Goal: Information Seeking & Learning: Learn about a topic

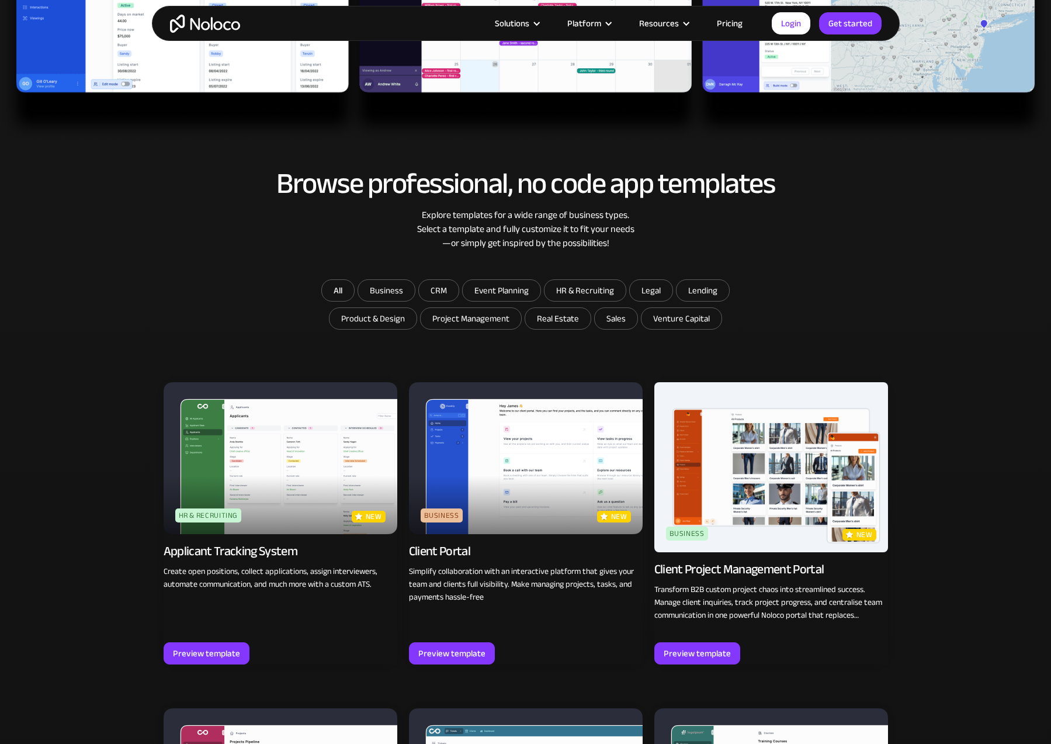
scroll to position [548, 0]
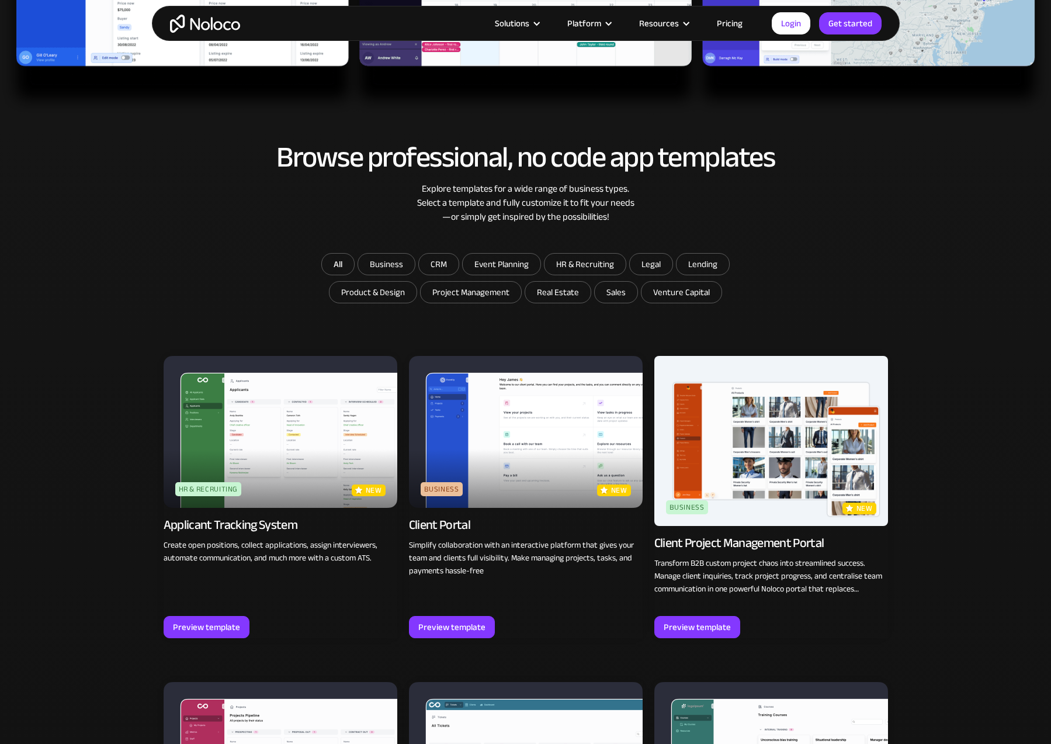
click at [856, 224] on div "Browse professional, no code app templates Explore templates for a wide range o…" at bounding box center [526, 197] width 725 height 112
click at [444, 262] on input "CRM" at bounding box center [439, 264] width 40 height 21
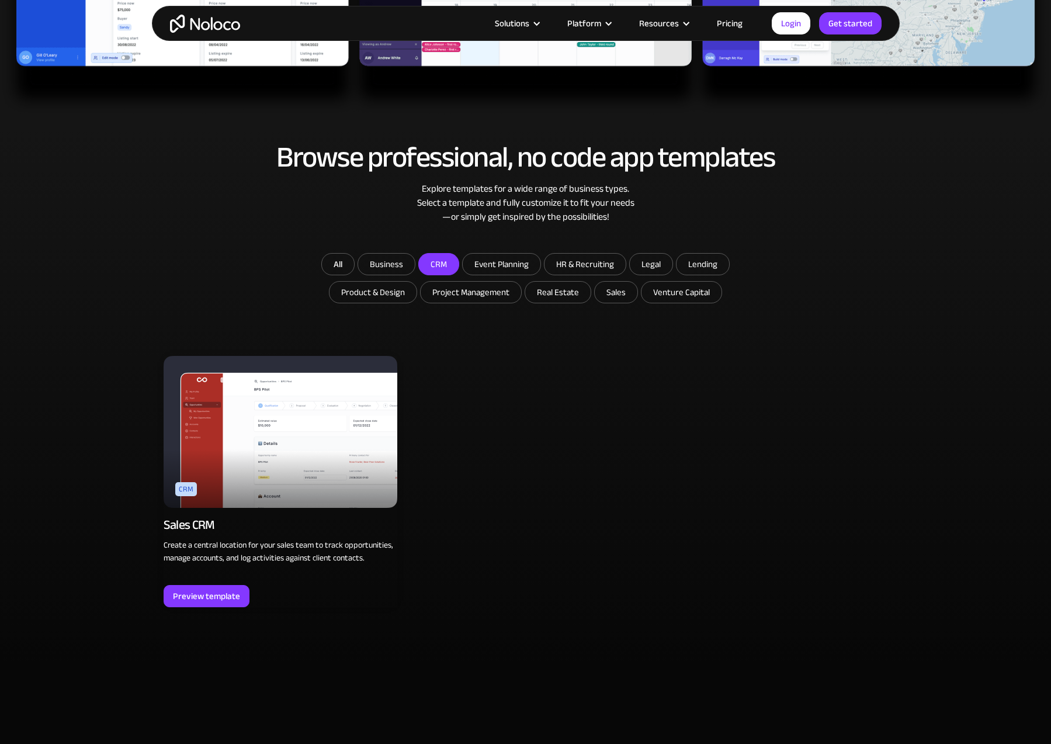
click at [458, 258] on input "CRM" at bounding box center [439, 264] width 40 height 21
checkbox input "false"
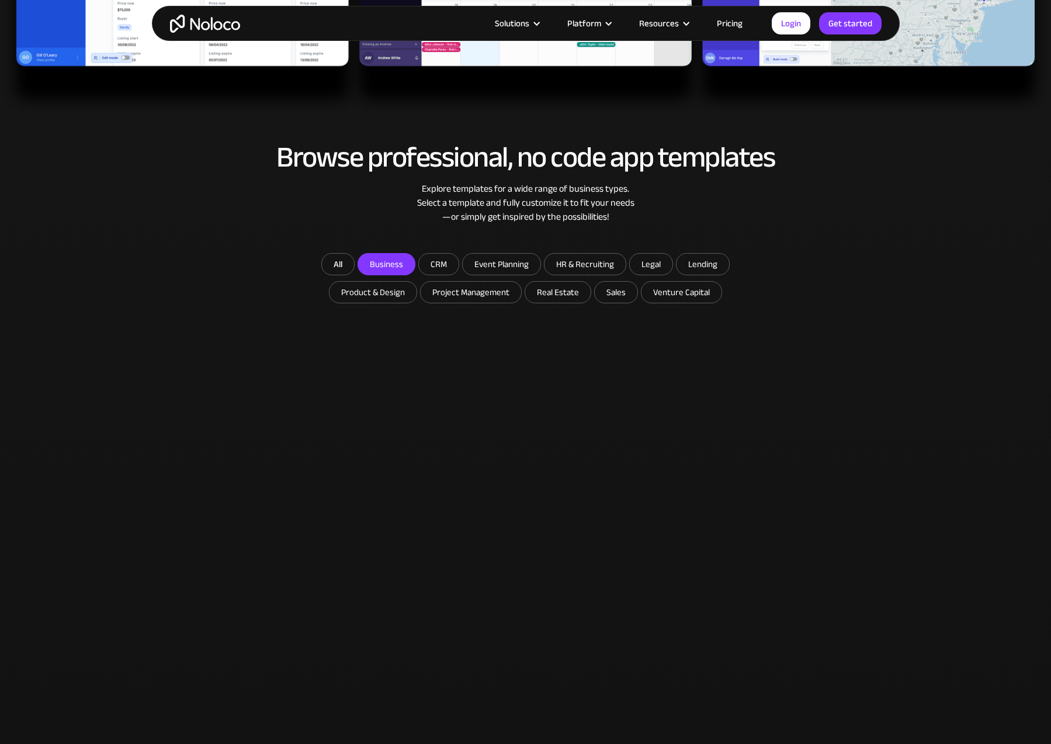
click at [389, 261] on input "Business" at bounding box center [386, 264] width 57 height 21
checkbox input "true"
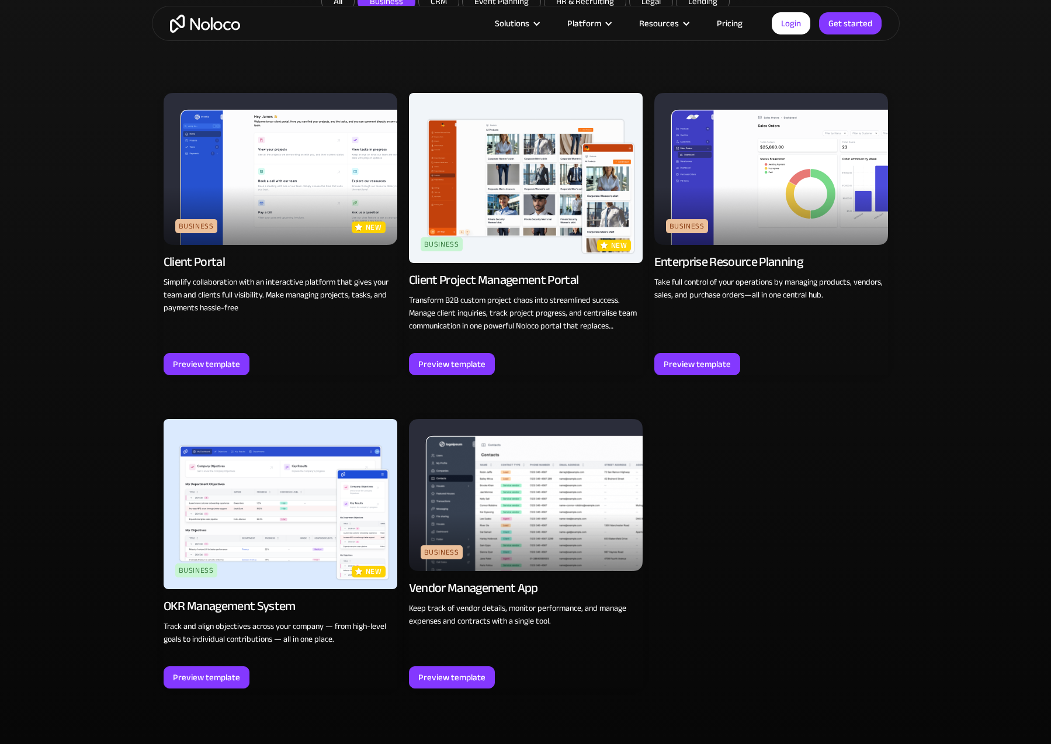
scroll to position [614, 0]
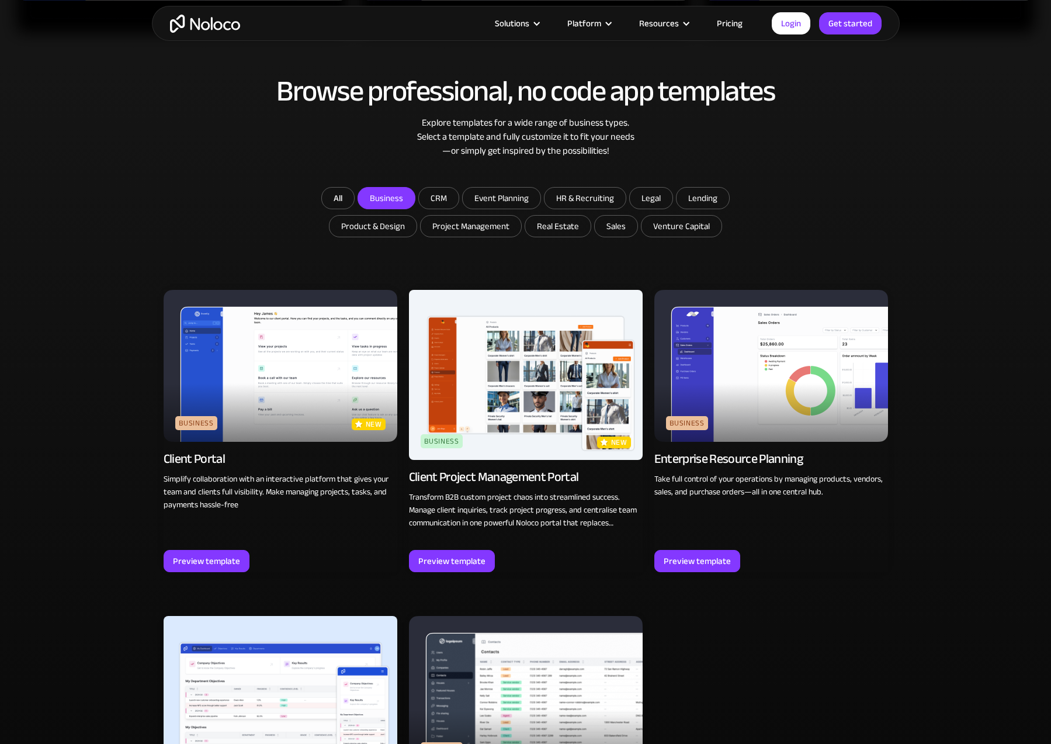
click at [459, 177] on div "Browse professional, no code app templates Explore templates for a wide range o…" at bounding box center [526, 131] width 725 height 112
click at [621, 231] on input "Sales" at bounding box center [616, 226] width 43 height 21
checkbox input "true"
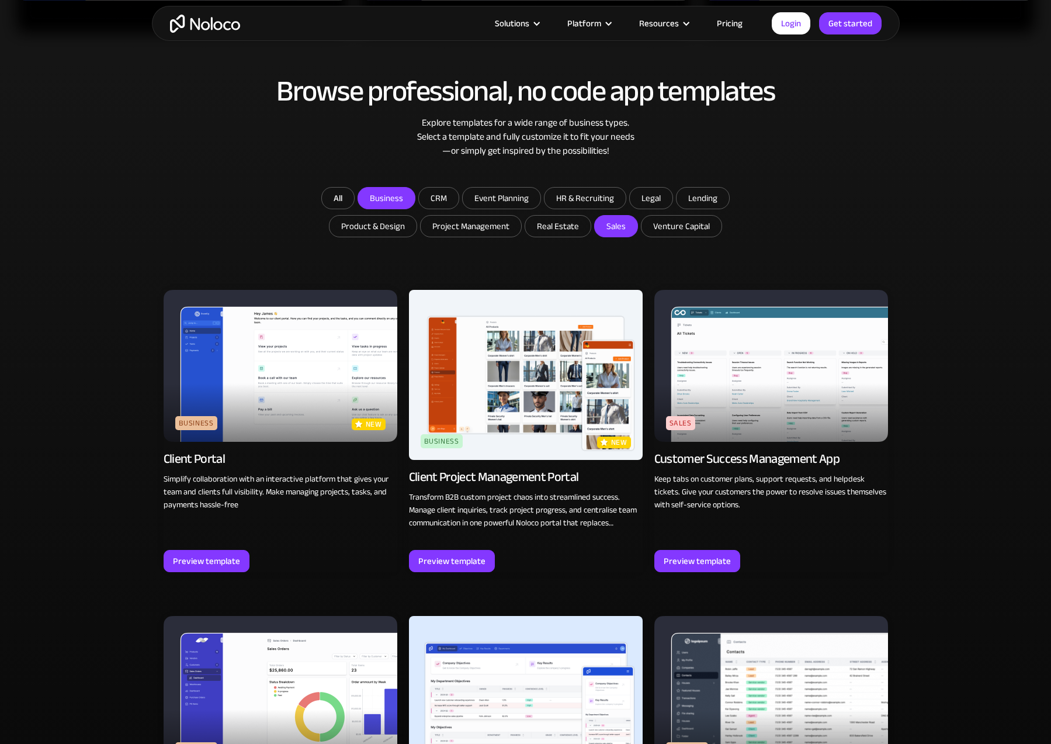
click at [400, 192] on input "Business" at bounding box center [386, 198] width 57 height 21
checkbox input "false"
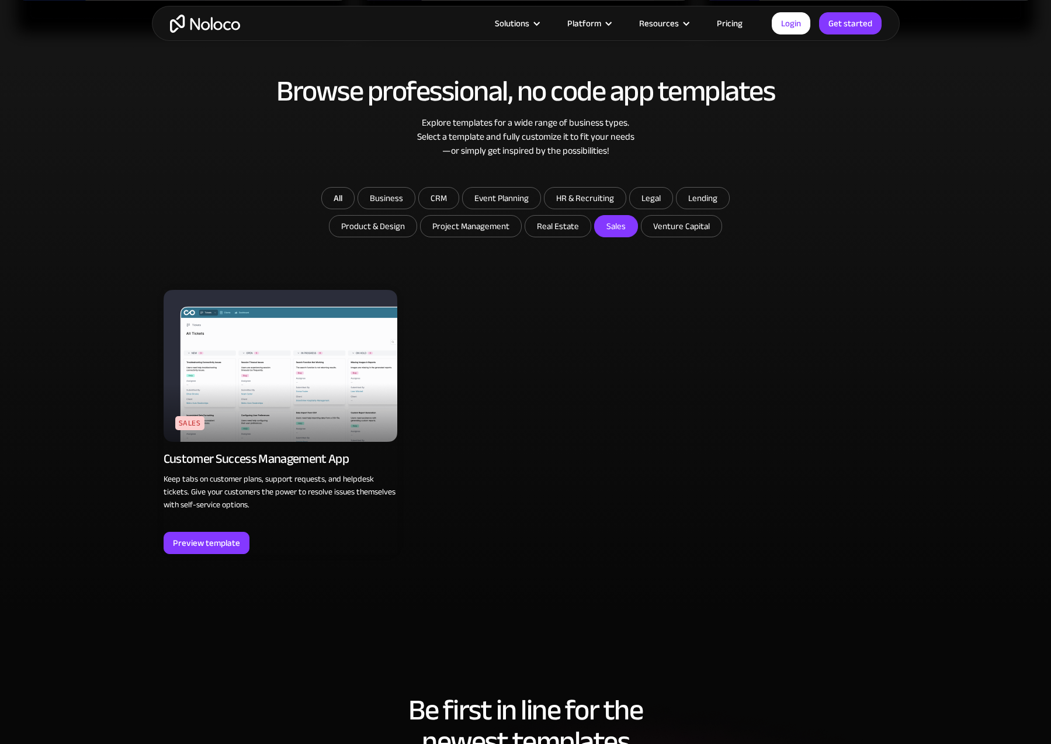
click at [648, 327] on div "Sales new Customer Success Management App Keep tabs on customer plans, support …" at bounding box center [526, 416] width 725 height 264
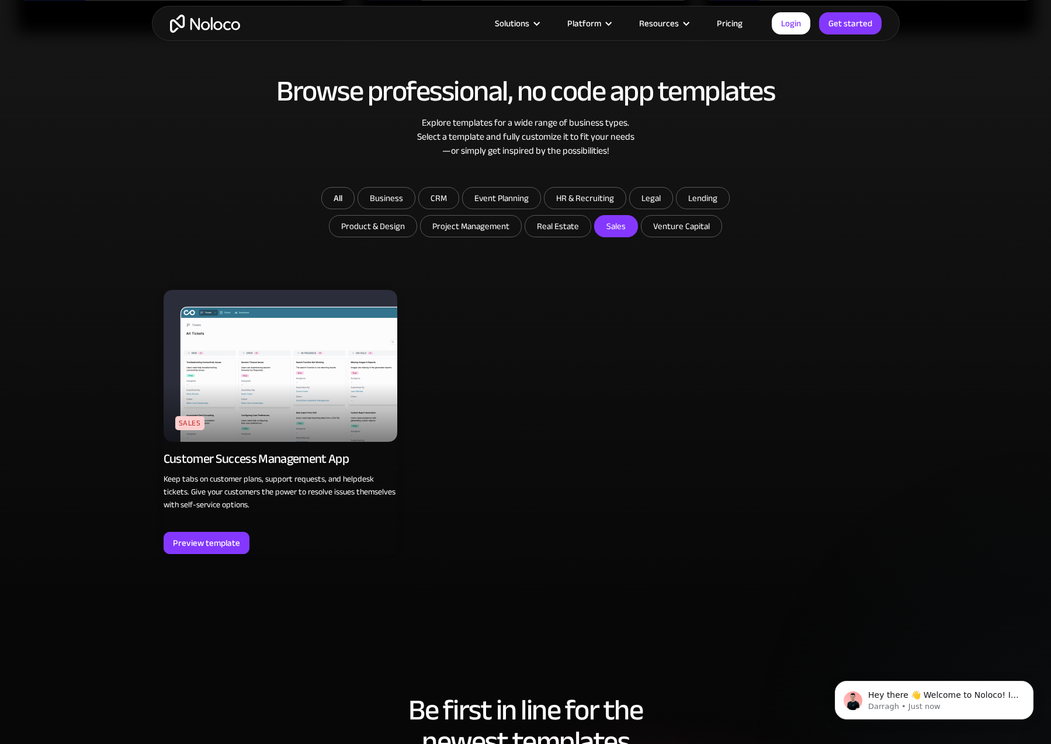
scroll to position [0, 0]
click at [690, 225] on input "Venture Capital" at bounding box center [682, 226] width 80 height 21
checkbox input "true"
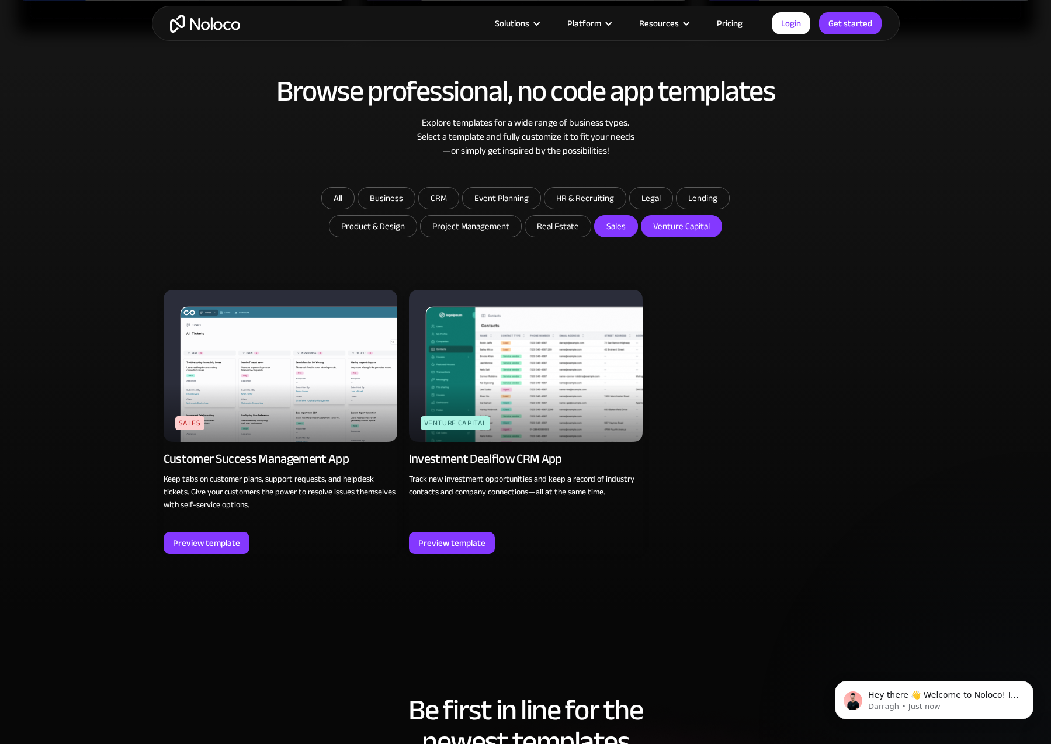
click at [611, 229] on input "Sales" at bounding box center [616, 226] width 43 height 21
checkbox input "false"
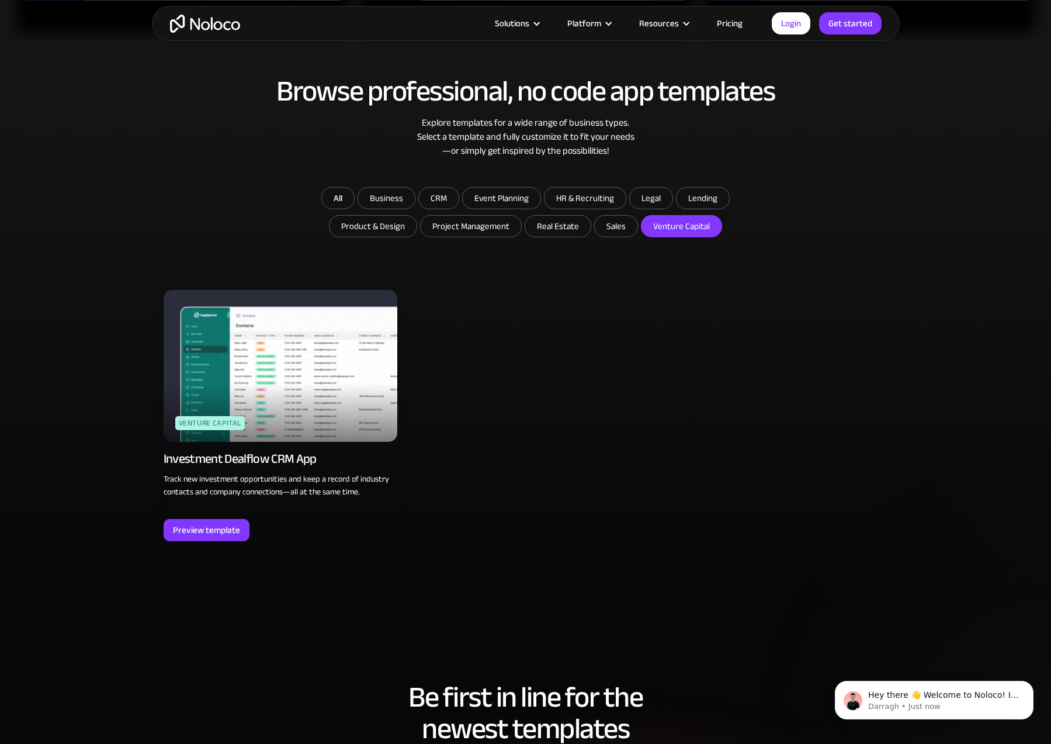
click at [667, 227] on input "Venture Capital" at bounding box center [682, 226] width 80 height 21
checkbox input "false"
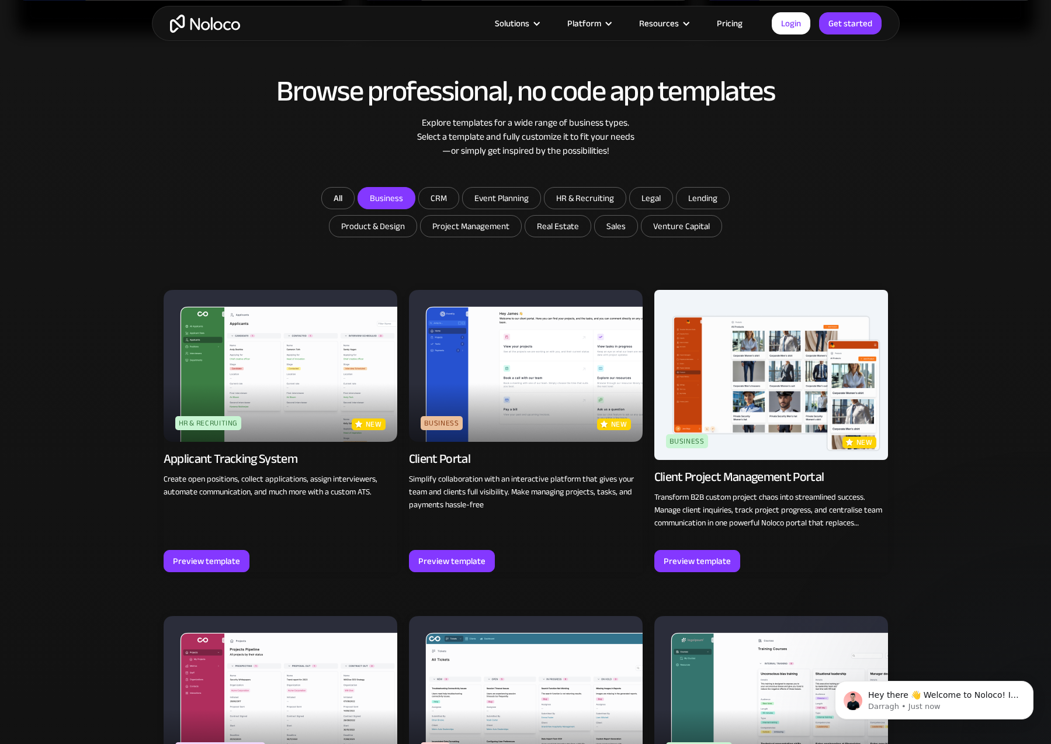
click at [403, 199] on input "Business" at bounding box center [386, 198] width 57 height 21
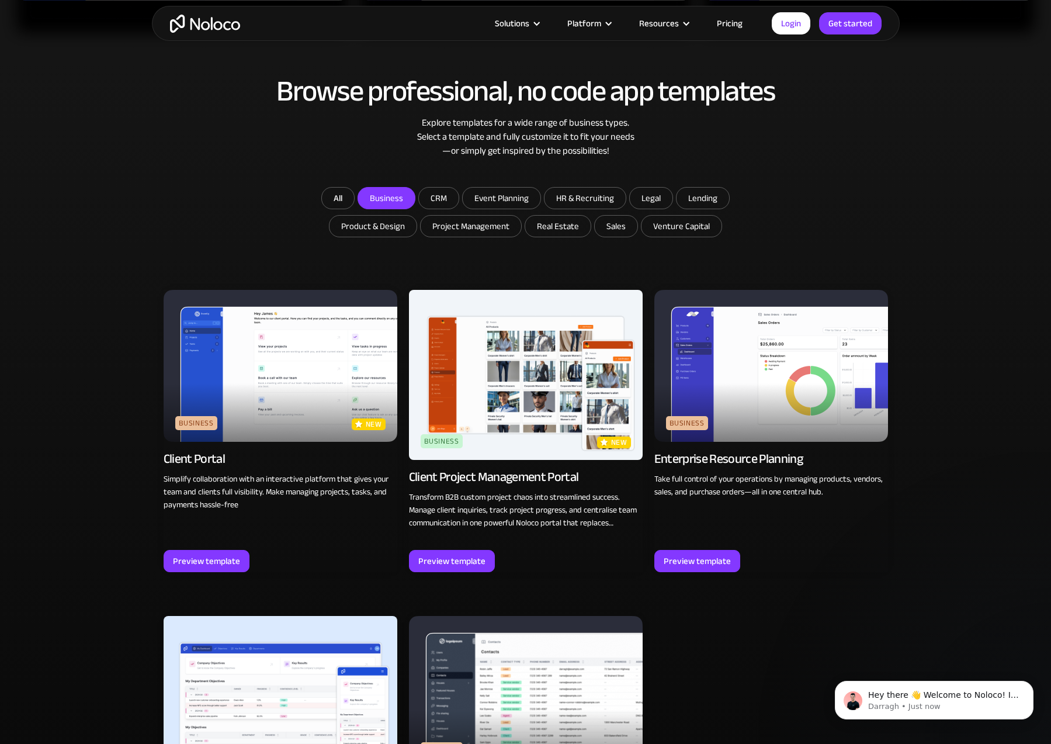
click at [403, 199] on input "Business" at bounding box center [386, 198] width 57 height 21
checkbox input "false"
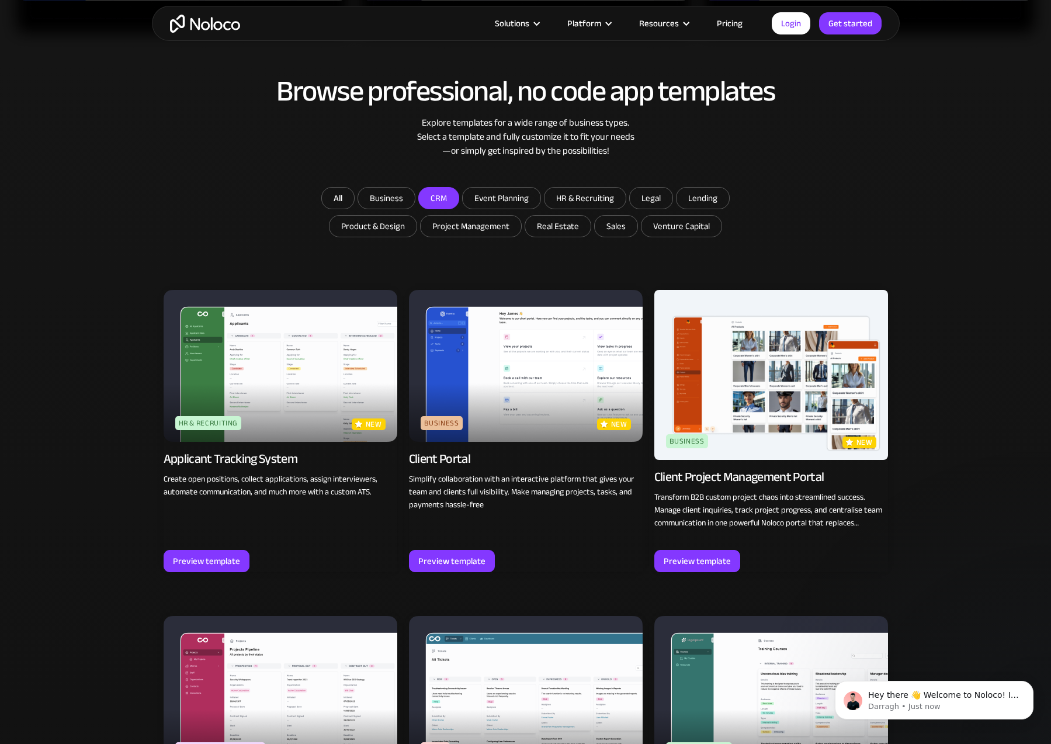
click at [441, 199] on input "CRM" at bounding box center [439, 198] width 40 height 21
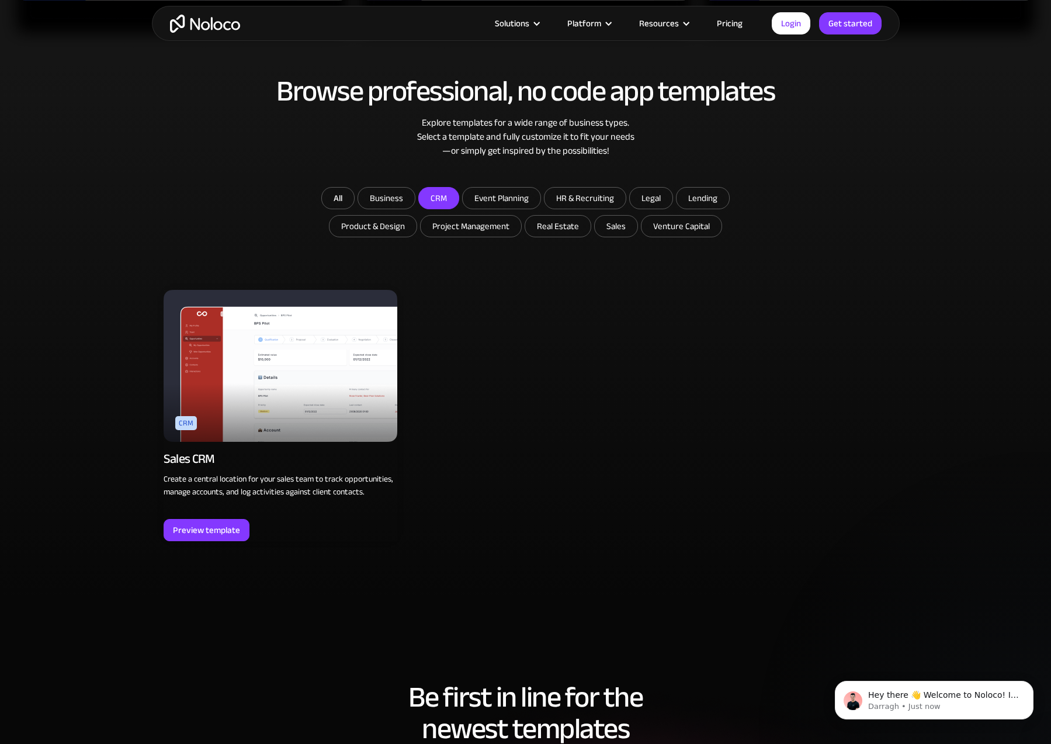
click at [441, 199] on input "CRM" at bounding box center [439, 198] width 40 height 21
checkbox input "false"
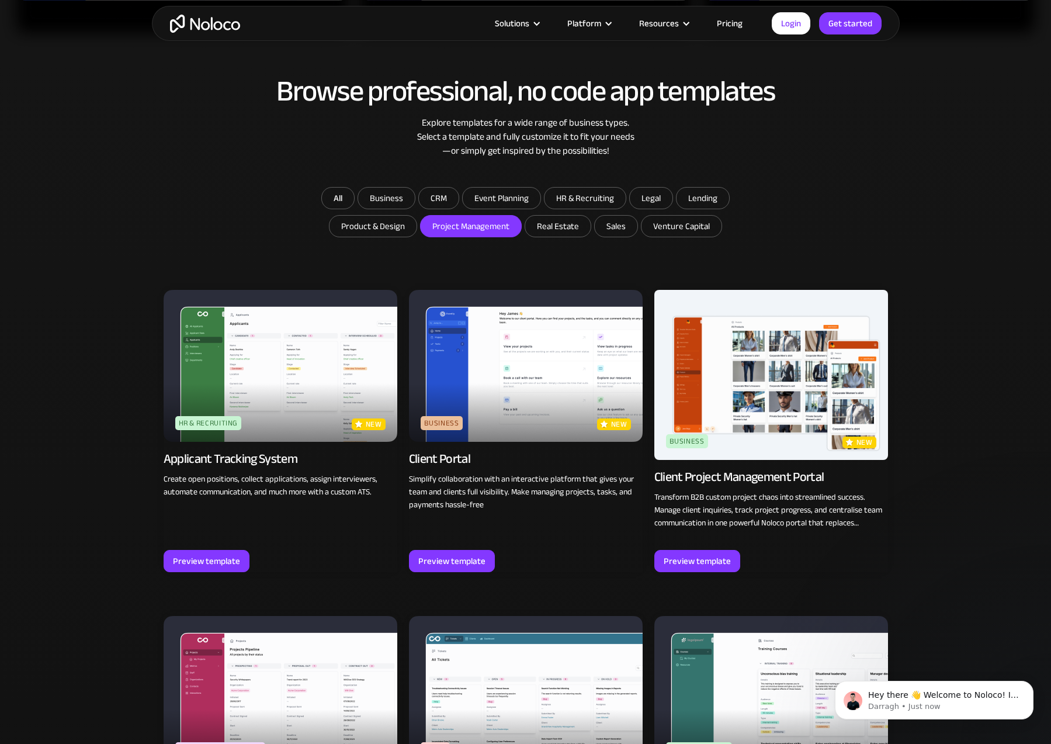
click at [469, 230] on input "Project Management" at bounding box center [471, 226] width 101 height 21
checkbox input "true"
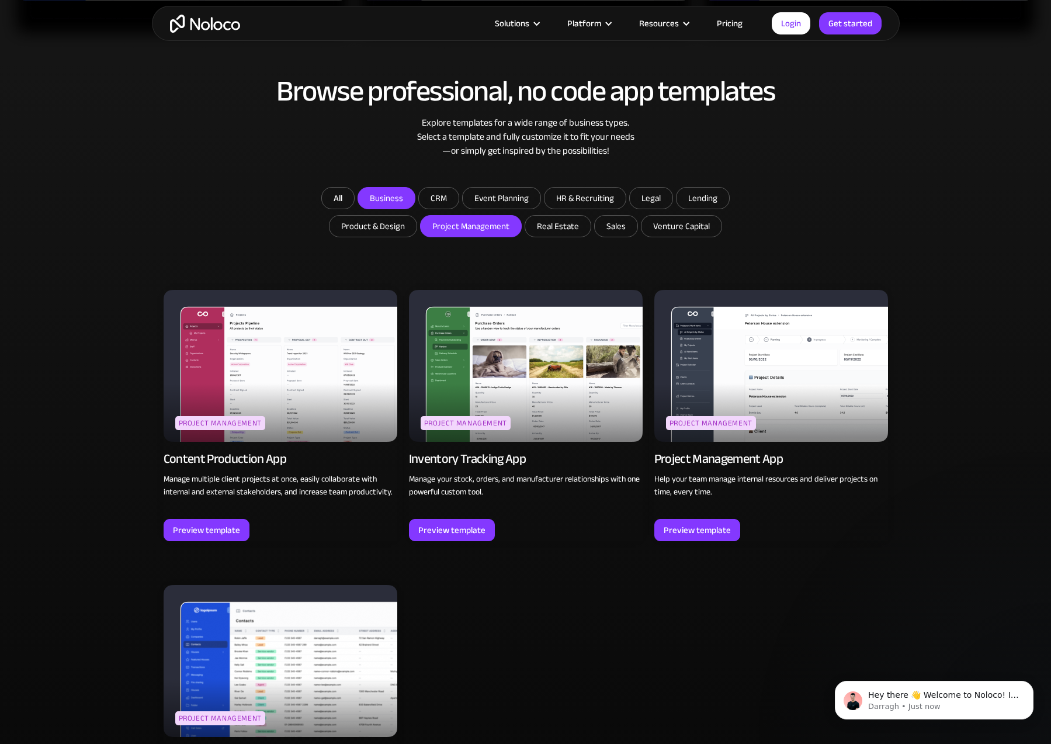
click at [388, 196] on input "Business" at bounding box center [386, 198] width 57 height 21
checkbox input "true"
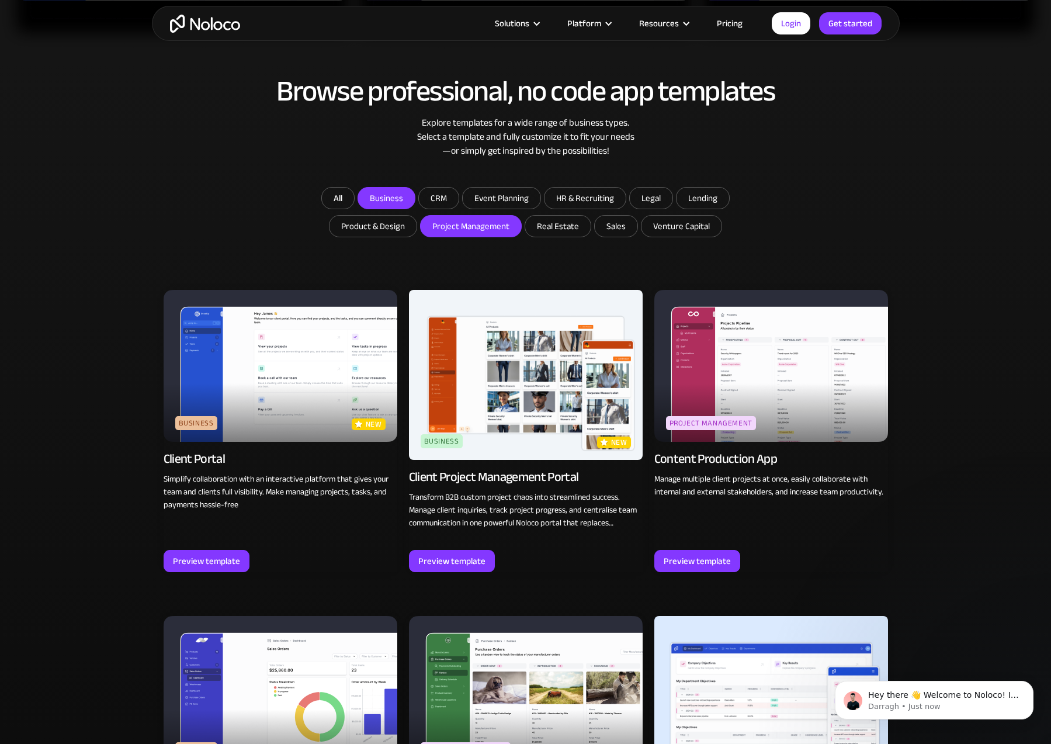
click at [467, 236] on input "Project Management" at bounding box center [471, 226] width 101 height 21
checkbox input "false"
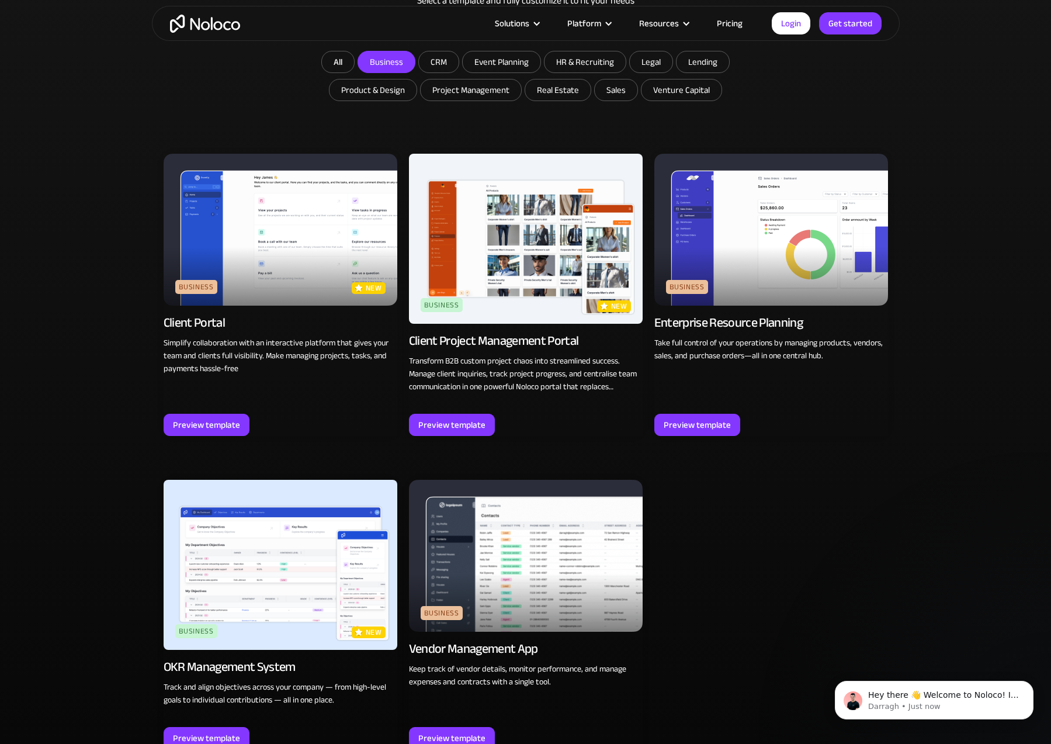
scroll to position [750, 0]
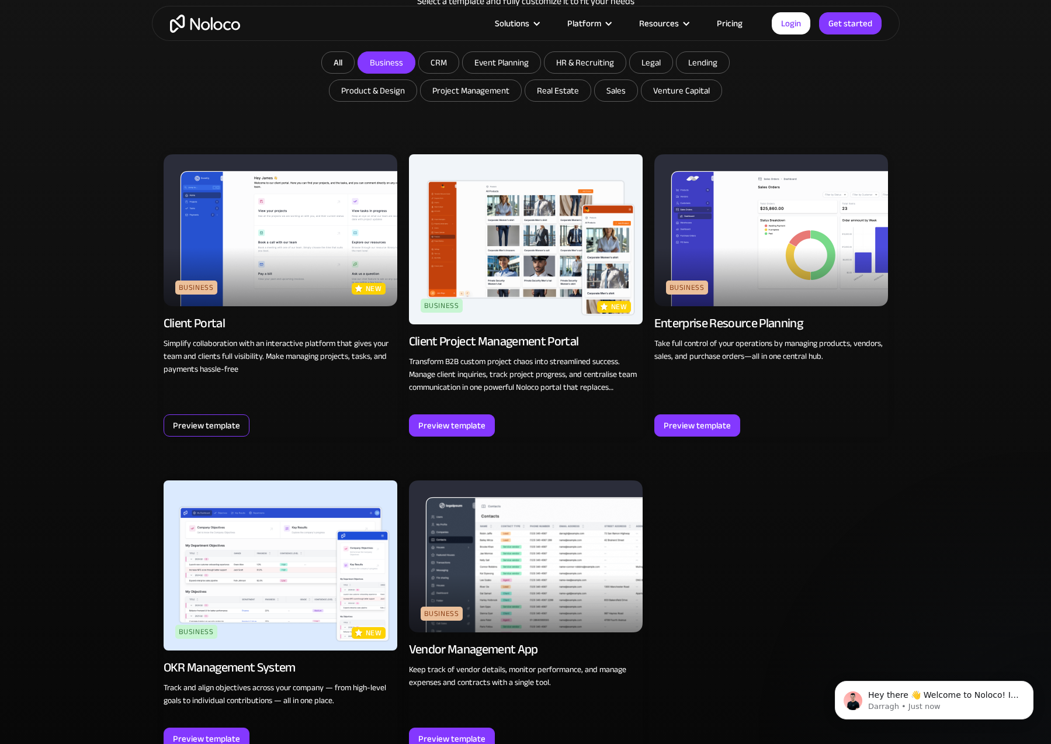
click at [195, 428] on div "Preview template" at bounding box center [206, 425] width 67 height 15
